Goal: Book appointment/travel/reservation

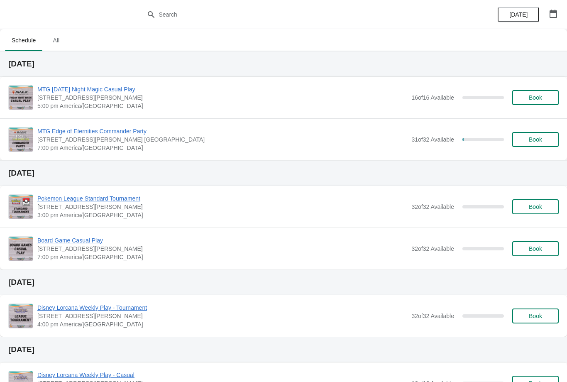
click at [535, 103] on button "Book" at bounding box center [536, 97] width 47 height 15
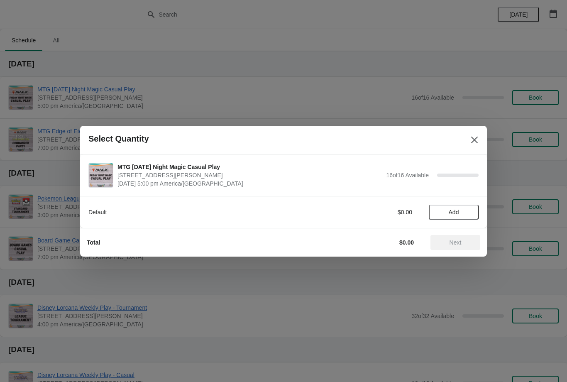
click at [474, 143] on icon "Close" at bounding box center [475, 140] width 8 height 8
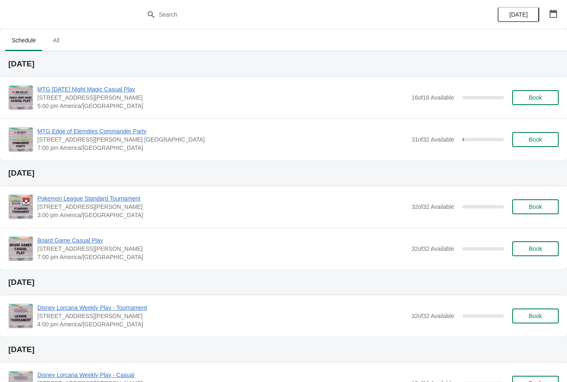
click at [542, 139] on span "Book" at bounding box center [535, 139] width 13 height 7
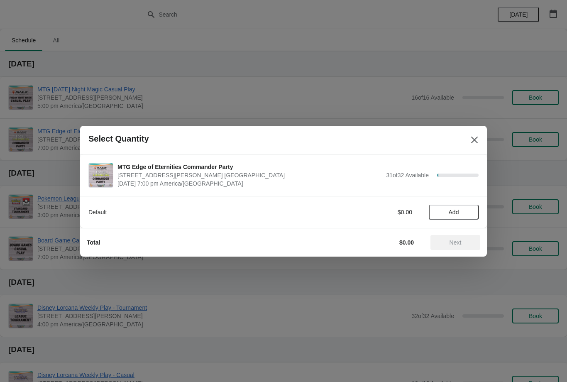
click at [471, 211] on span "Add" at bounding box center [454, 212] width 35 height 7
click at [469, 211] on icon at bounding box center [468, 212] width 9 height 9
click at [462, 243] on span "Next" at bounding box center [456, 242] width 12 height 7
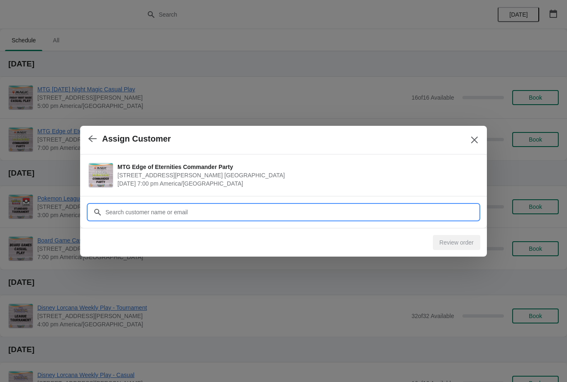
click at [448, 214] on input "Customer" at bounding box center [292, 212] width 374 height 15
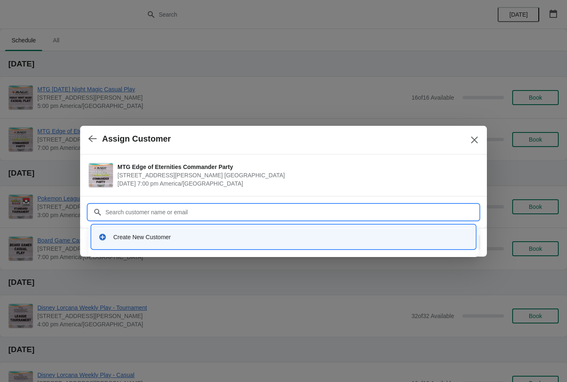
type input "B"
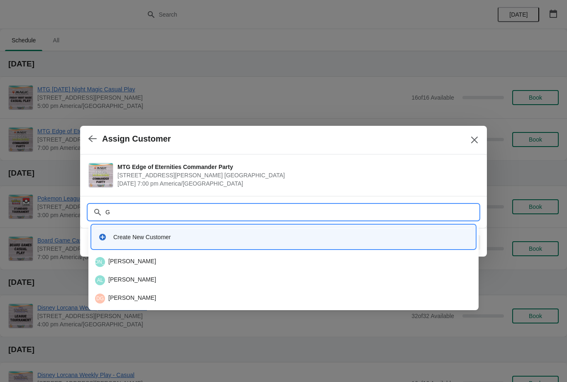
type input "Gi"
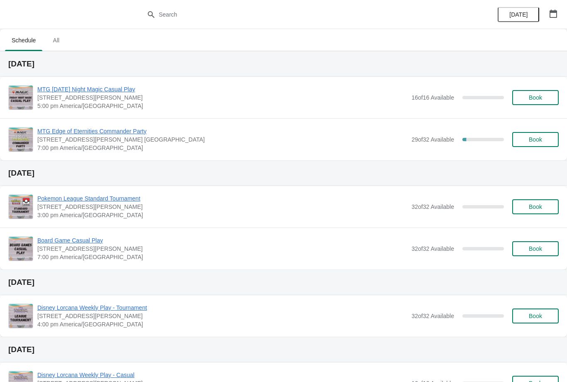
click at [530, 144] on button "Book" at bounding box center [536, 139] width 47 height 15
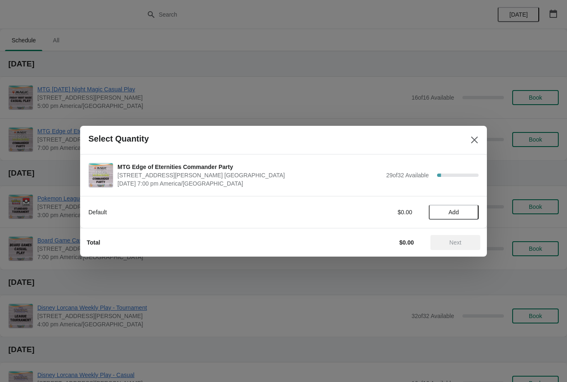
click at [469, 213] on span "Add" at bounding box center [454, 212] width 35 height 7
click at [466, 237] on button "Next" at bounding box center [456, 242] width 50 height 15
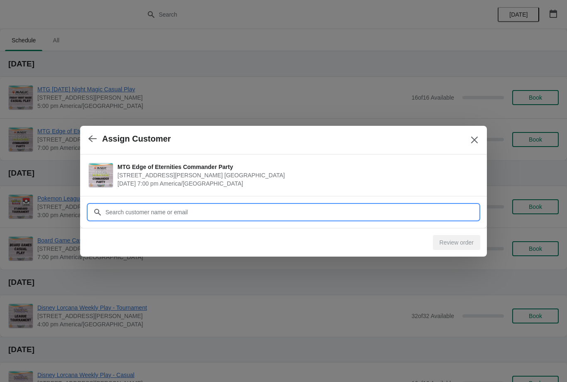
click at [412, 214] on input "Customer" at bounding box center [292, 212] width 374 height 15
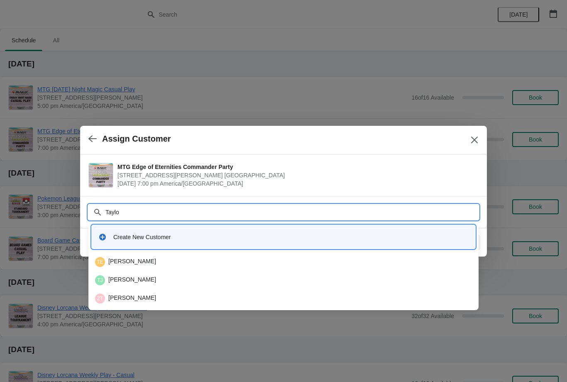
type input "Taylor"
